Goal: Task Accomplishment & Management: Use online tool/utility

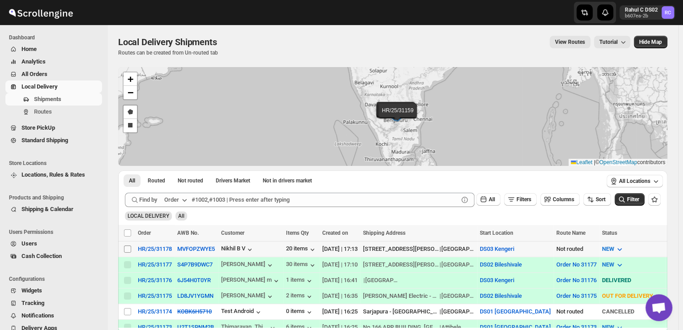
click at [125, 248] on input "Select shipment" at bounding box center [127, 249] width 7 height 7
checkbox input "true"
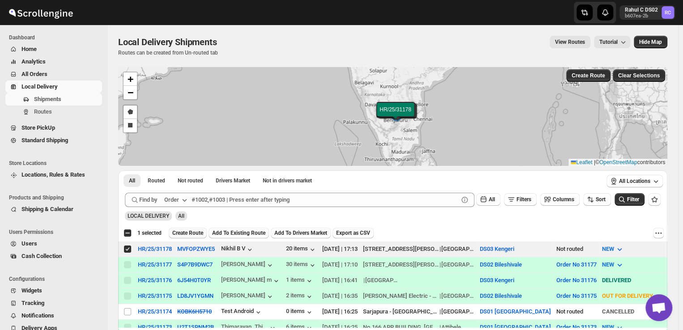
click at [190, 229] on button "Create Route" at bounding box center [188, 233] width 38 height 11
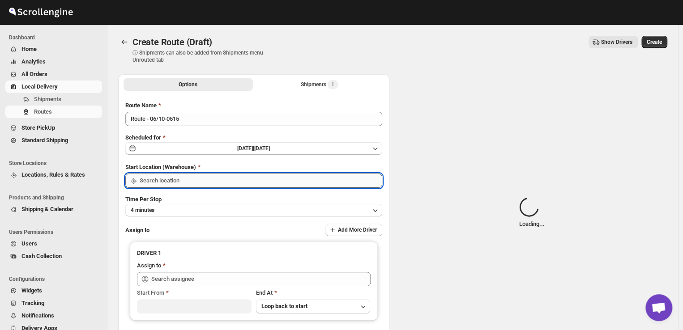
type input "DS03 Kengeri"
click at [183, 183] on input "Start Location (Warehouse)" at bounding box center [261, 181] width 242 height 14
type input "DS03 Kengeri"
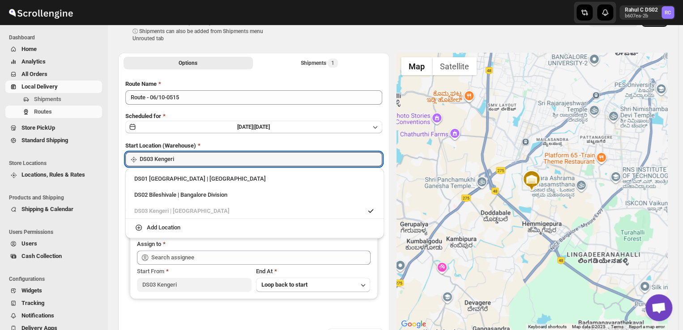
scroll to position [7, 0]
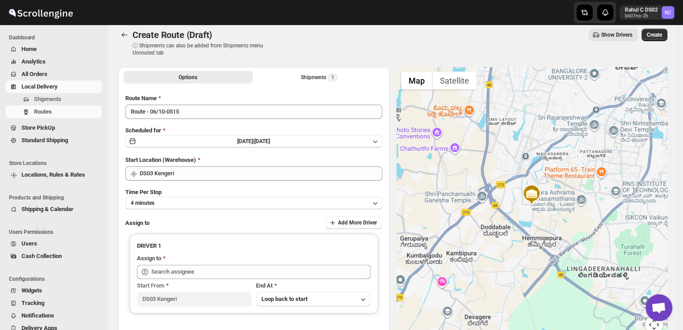
click at [116, 252] on div "Options Shipments 1 More views Options Shipments 1 More views Route Name Route …" at bounding box center [389, 215] width 556 height 311
click at [175, 204] on button "4 minutes" at bounding box center [253, 203] width 257 height 13
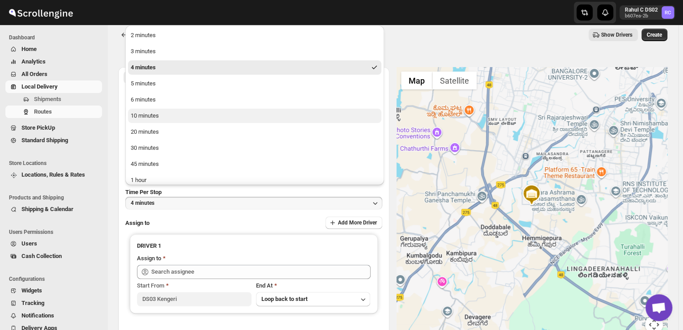
click at [165, 119] on button "10 minutes" at bounding box center [254, 116] width 253 height 14
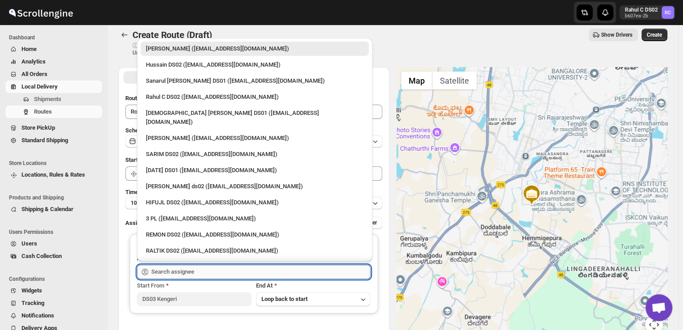
click at [196, 269] on input "text" at bounding box center [260, 272] width 219 height 14
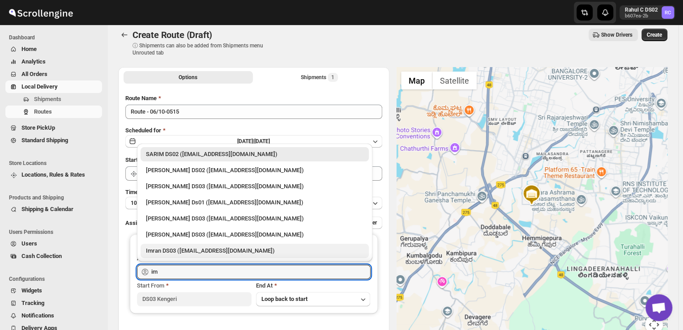
click at [204, 252] on div "Imran DS03 ([EMAIL_ADDRESS][DOMAIN_NAME])" at bounding box center [254, 250] width 217 height 9
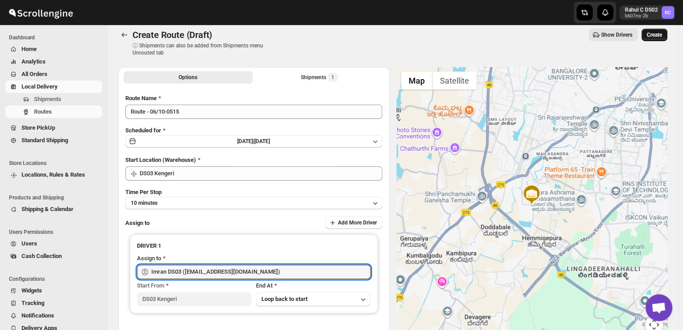
type input "Imran DS03 ([EMAIL_ADDRESS][DOMAIN_NAME])"
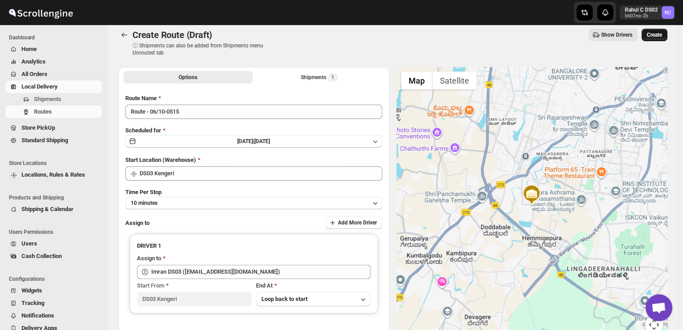
click at [657, 33] on span "Create" at bounding box center [653, 34] width 15 height 7
